Goal: Task Accomplishment & Management: Complete application form

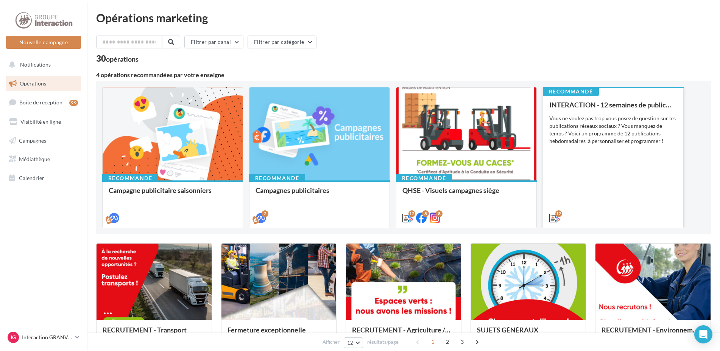
click at [606, 164] on div "INTERACTION - 12 semaines de publication Vous ne voulez pas trop vous posez de …" at bounding box center [614, 161] width 128 height 120
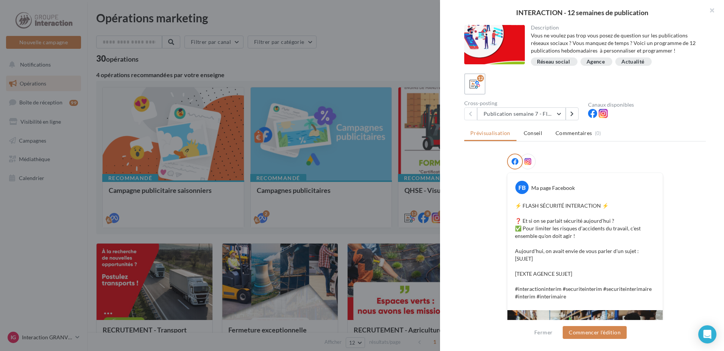
drag, startPoint x: 712, startPoint y: 9, endPoint x: 705, endPoint y: 17, distance: 10.2
click at [712, 9] on button "button" at bounding box center [709, 11] width 30 height 23
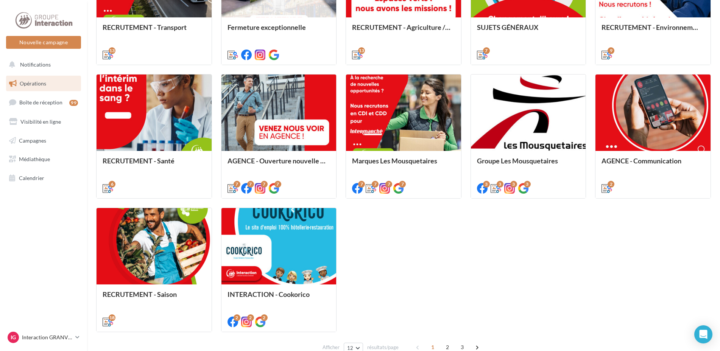
scroll to position [341, 0]
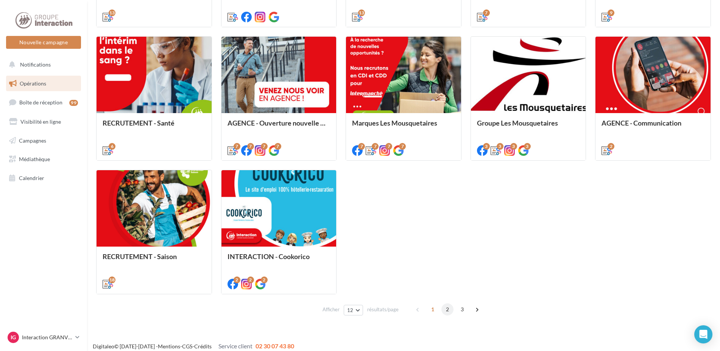
click at [450, 311] on span "2" at bounding box center [448, 310] width 12 height 12
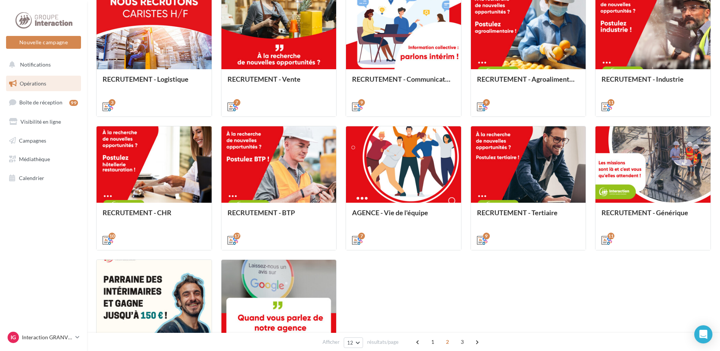
scroll to position [289, 0]
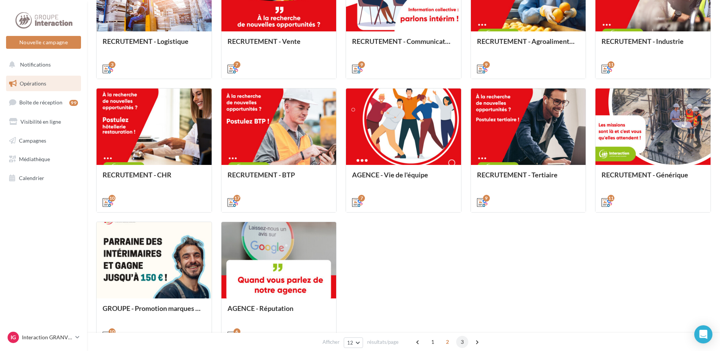
click at [459, 342] on span "3" at bounding box center [462, 342] width 12 height 12
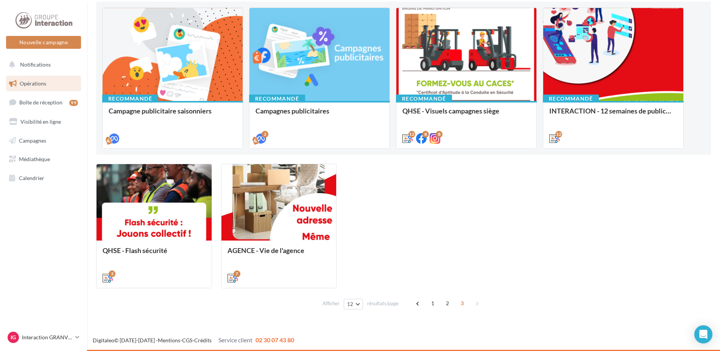
scroll to position [80, 0]
click at [447, 305] on span "2" at bounding box center [448, 304] width 12 height 12
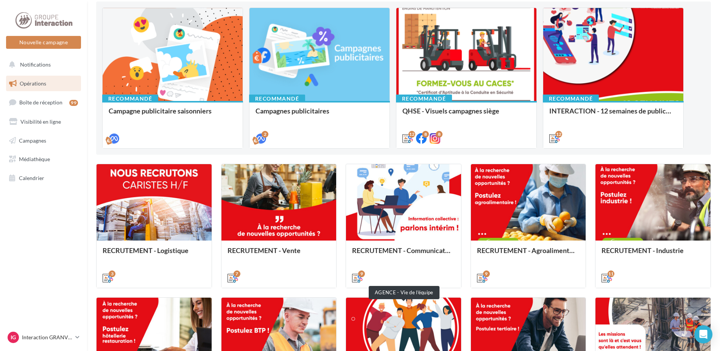
scroll to position [231, 0]
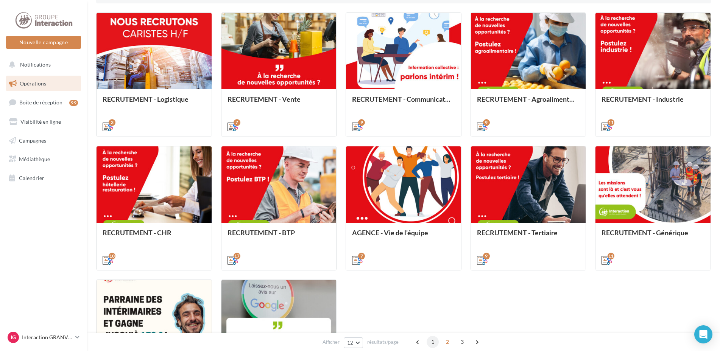
click at [432, 344] on span "1" at bounding box center [433, 342] width 12 height 12
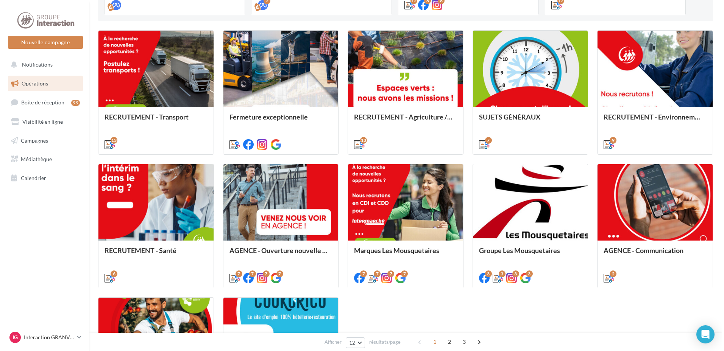
scroll to position [100, 0]
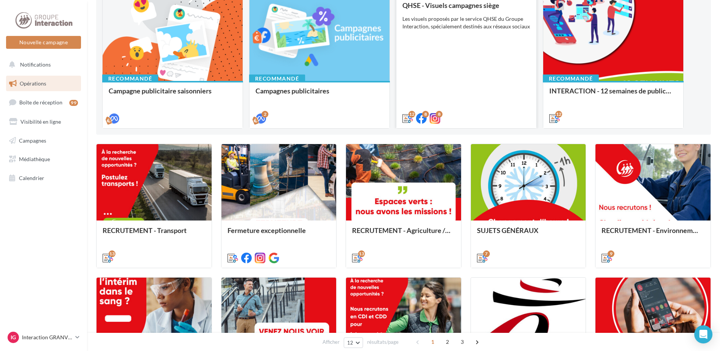
click at [487, 75] on div "QHSE - Visuels campagnes siège Les visuels proposés par le service QHSE du Grou…" at bounding box center [467, 62] width 128 height 120
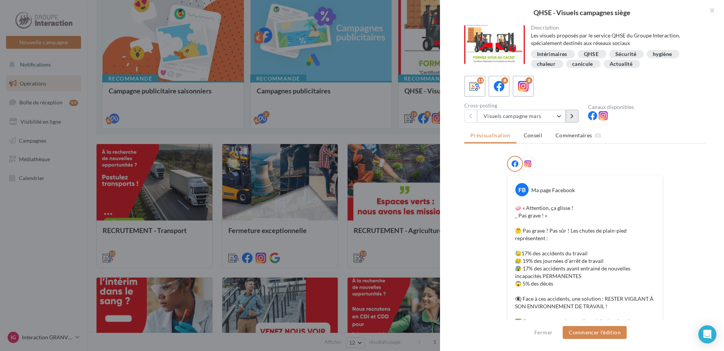
click at [569, 116] on button at bounding box center [572, 116] width 13 height 13
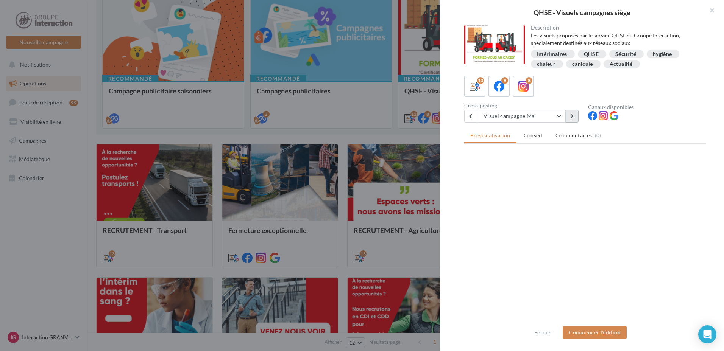
click at [569, 116] on button at bounding box center [572, 116] width 13 height 13
click at [473, 120] on button at bounding box center [470, 116] width 13 height 13
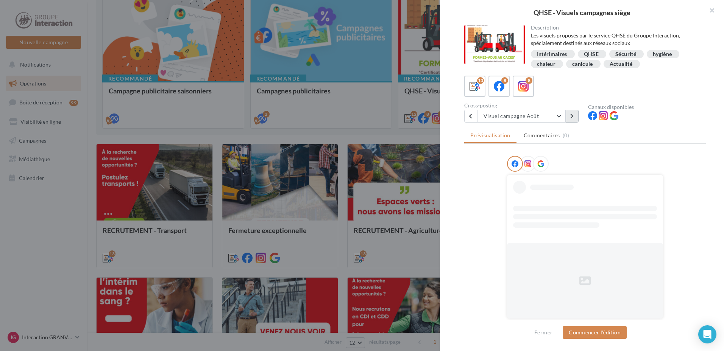
click at [572, 116] on icon at bounding box center [571, 116] width 3 height 5
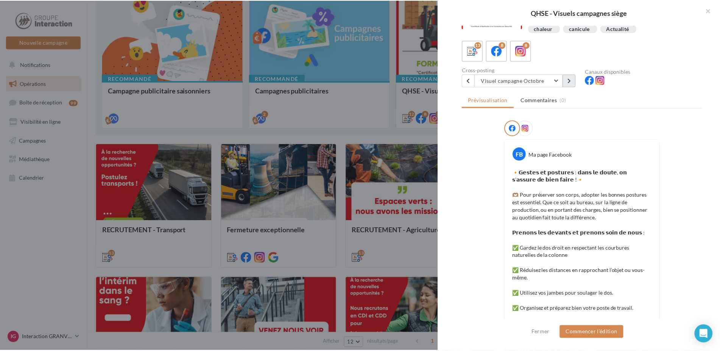
scroll to position [0, 0]
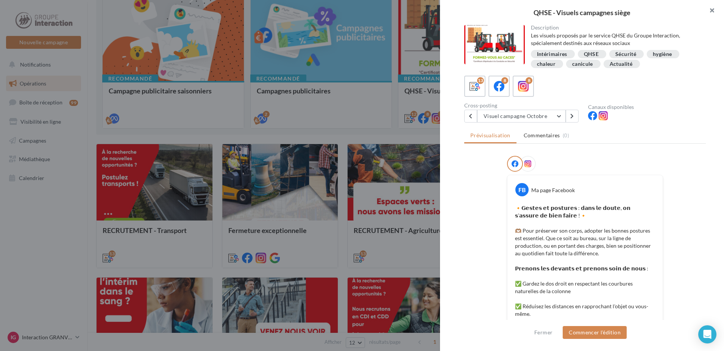
click at [712, 13] on button "button" at bounding box center [709, 11] width 30 height 23
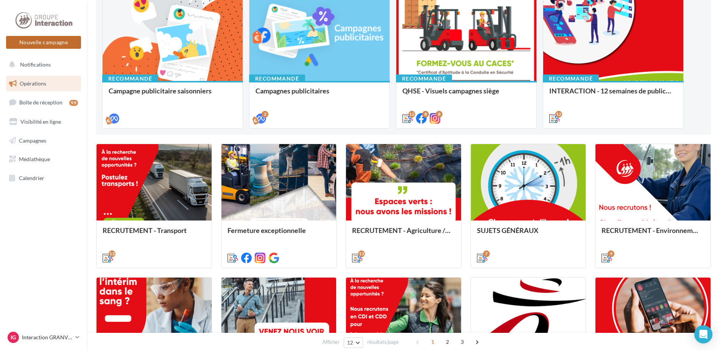
click at [70, 47] on button "Nouvelle campagne" at bounding box center [43, 42] width 75 height 13
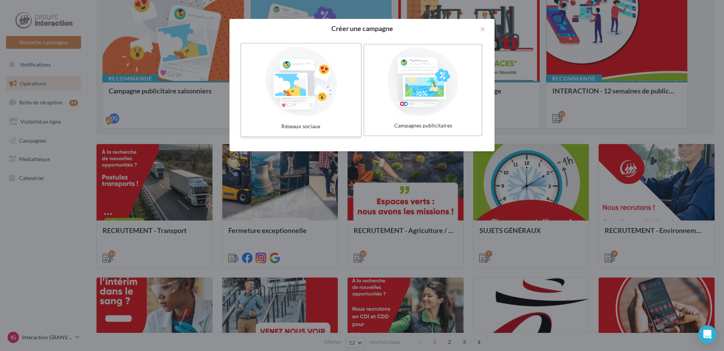
click at [291, 96] on div at bounding box center [301, 82] width 114 height 70
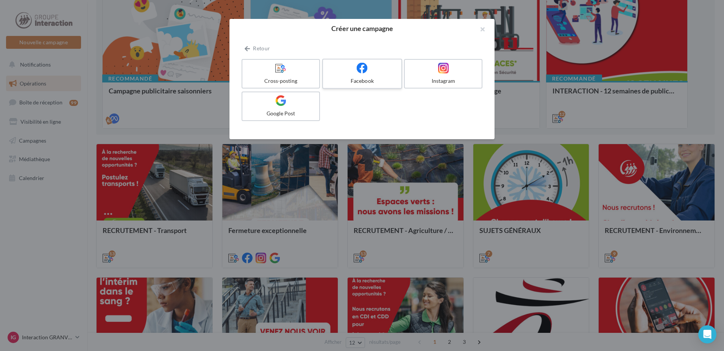
click at [347, 85] on label "Facebook" at bounding box center [362, 74] width 80 height 30
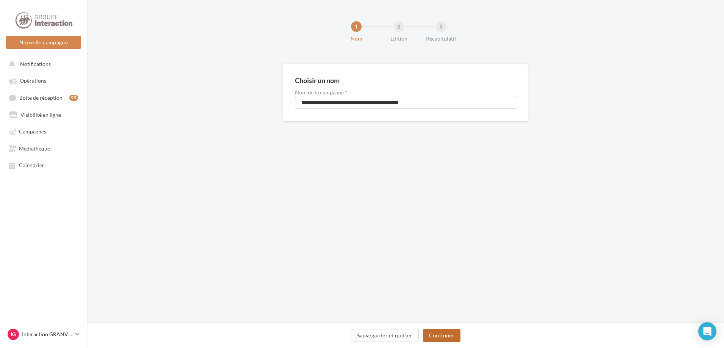
click at [432, 335] on button "Continuer" at bounding box center [441, 335] width 37 height 13
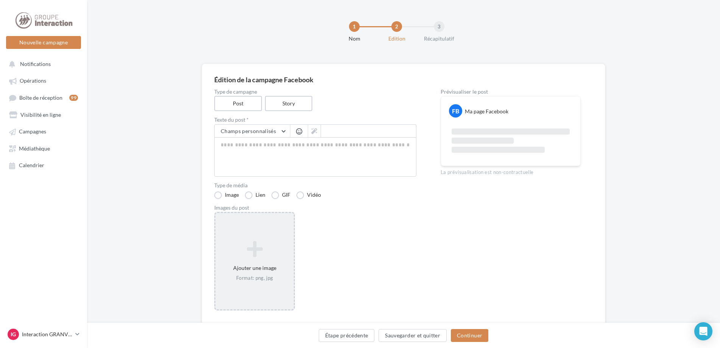
click at [283, 243] on icon at bounding box center [255, 249] width 72 height 18
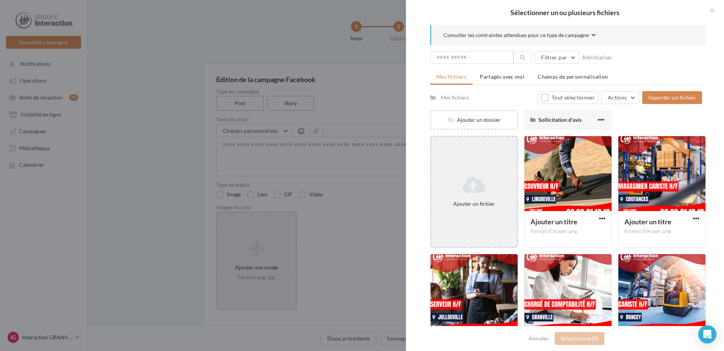
click at [498, 203] on div "Ajouter un fichier" at bounding box center [474, 204] width 80 height 8
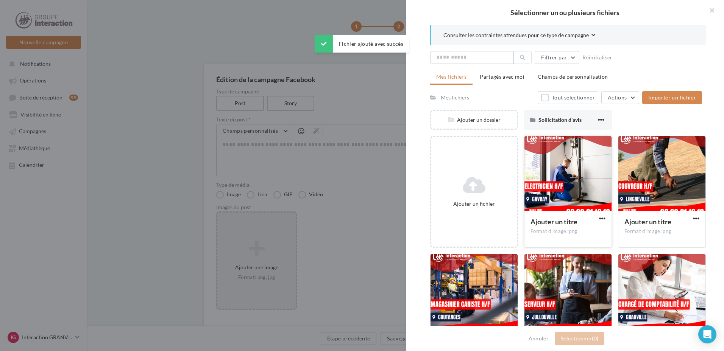
click at [551, 205] on div at bounding box center [568, 174] width 87 height 76
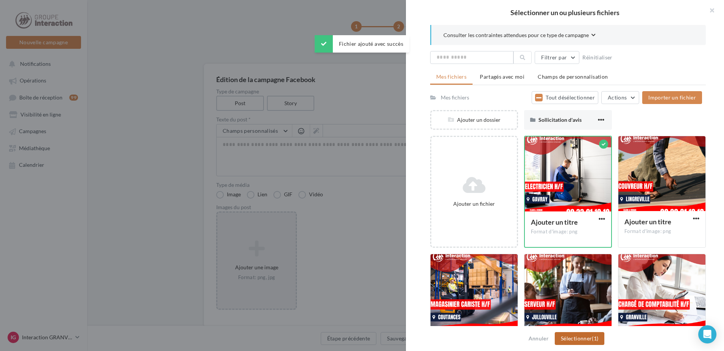
click at [584, 335] on button "Sélectionner (1)" at bounding box center [580, 339] width 50 height 13
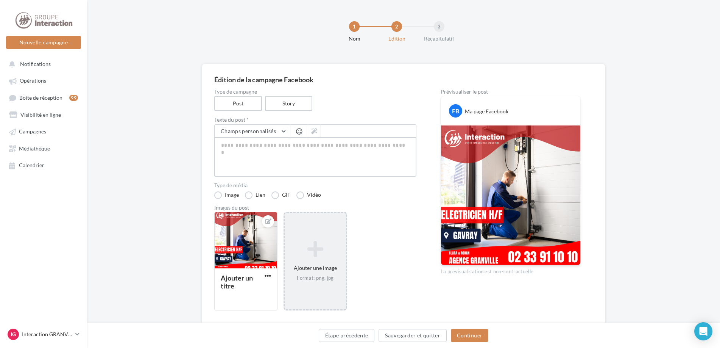
click at [220, 155] on textarea at bounding box center [315, 156] width 202 height 39
click at [248, 155] on textarea at bounding box center [315, 156] width 202 height 39
